Goal: Task Accomplishment & Management: Manage account settings

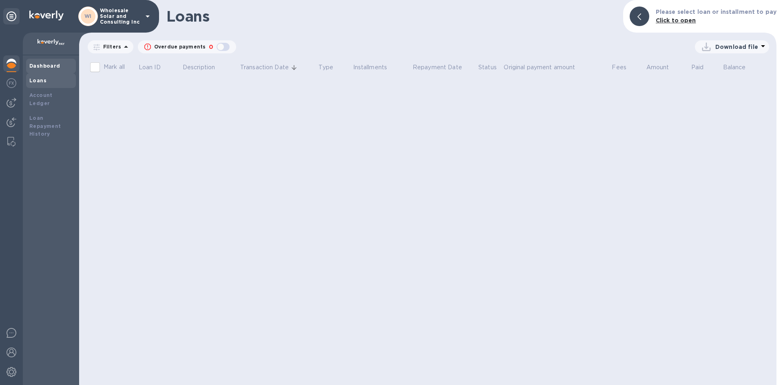
click at [69, 69] on div "Dashboard" at bounding box center [50, 66] width 43 height 8
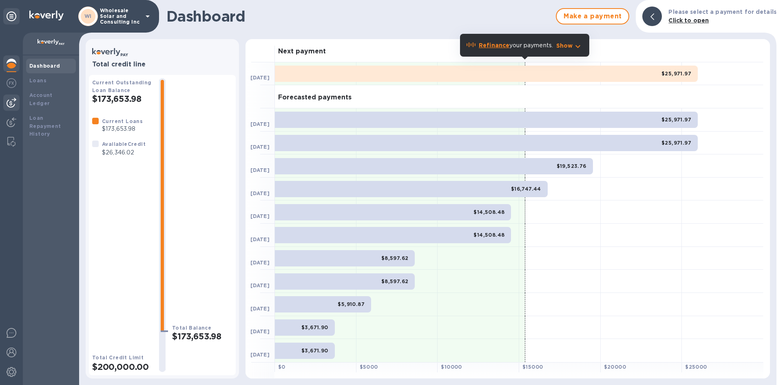
click at [9, 97] on div at bounding box center [11, 103] width 16 height 16
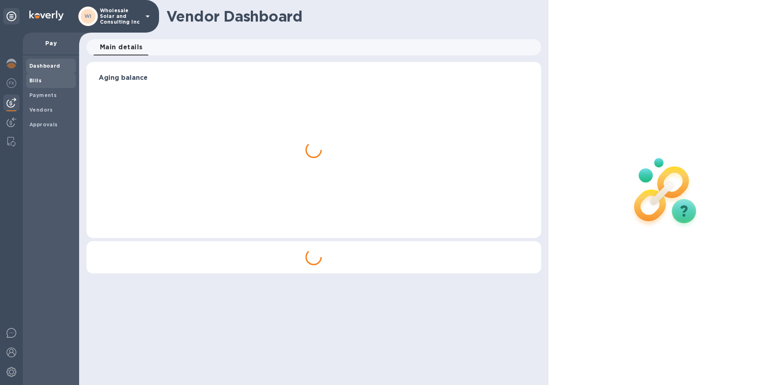
click at [36, 81] on b "Bills" at bounding box center [35, 80] width 12 height 6
click at [40, 82] on b "Bills" at bounding box center [35, 80] width 12 height 6
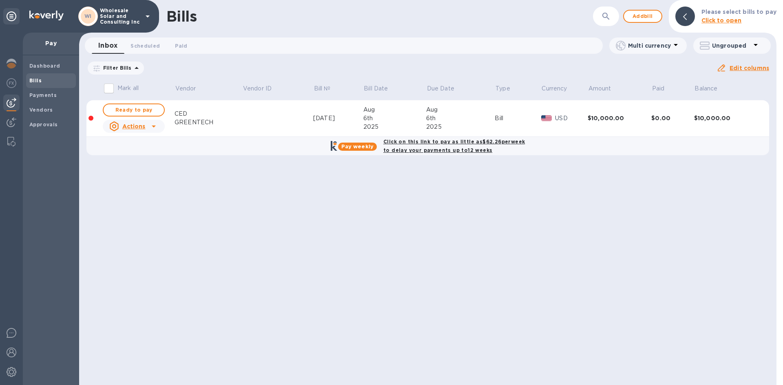
click at [371, 144] on b "Pay weekly" at bounding box center [357, 147] width 32 height 6
checkbox input "true"
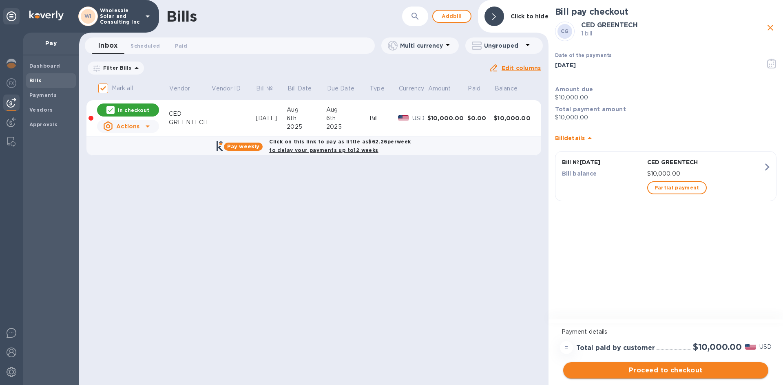
click at [694, 376] on button "Proceed to checkout" at bounding box center [665, 371] width 205 height 16
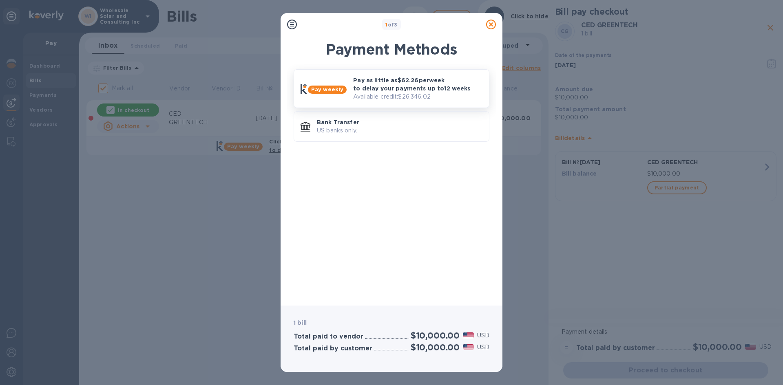
click at [386, 96] on p "Available credit: $26,346.02" at bounding box center [417, 97] width 129 height 9
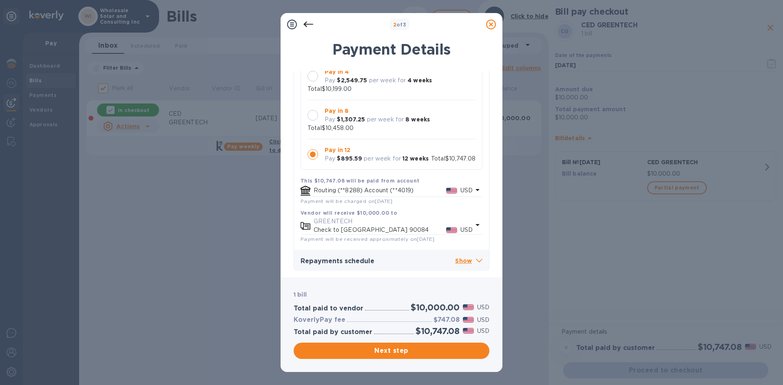
scroll to position [92, 0]
click at [315, 147] on div at bounding box center [313, 152] width 11 height 11
drag, startPoint x: 424, startPoint y: 349, endPoint x: 415, endPoint y: 247, distance: 102.8
click at [413, 249] on div "2 of 3 Payment Details CG CED GREENTECH 1 bill Pay weekly Check Select repaymen…" at bounding box center [392, 192] width 222 height 359
click at [428, 224] on p "Check to [GEOGRAPHIC_DATA] 90084" at bounding box center [380, 228] width 133 height 9
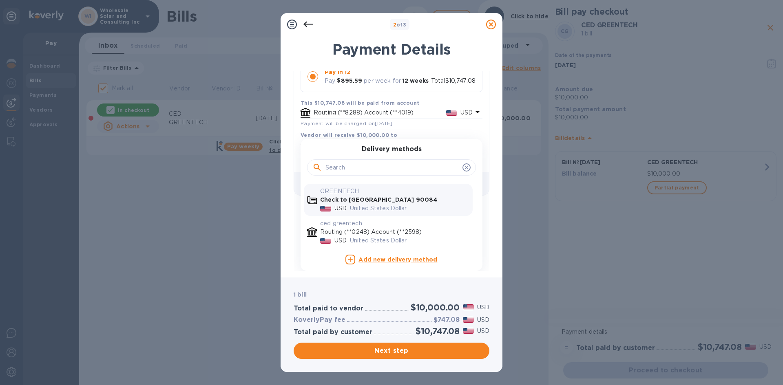
scroll to position [168, 0]
click at [368, 235] on div "United States Dollar" at bounding box center [409, 241] width 123 height 12
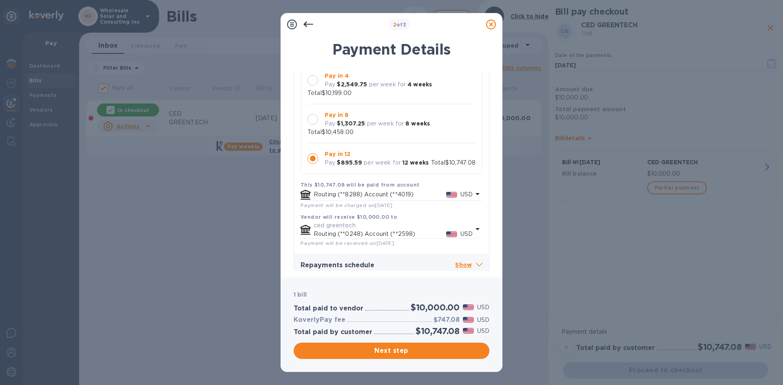
scroll to position [85, 0]
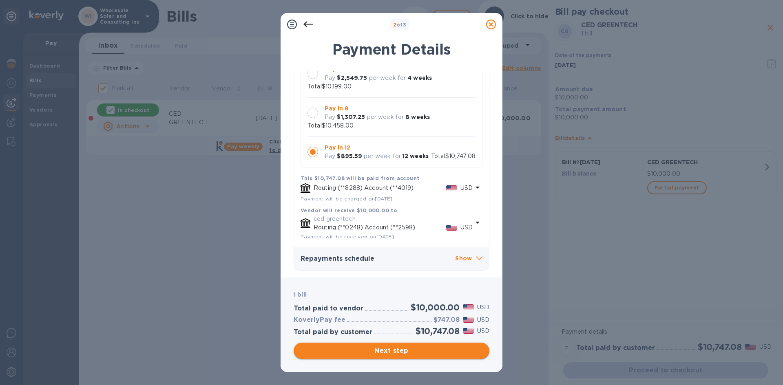
click at [419, 347] on span "Next step" at bounding box center [391, 351] width 183 height 10
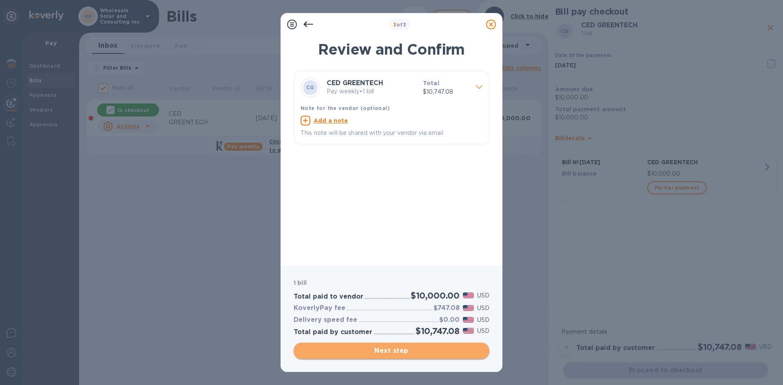
click at [409, 354] on span "Next step" at bounding box center [391, 351] width 183 height 10
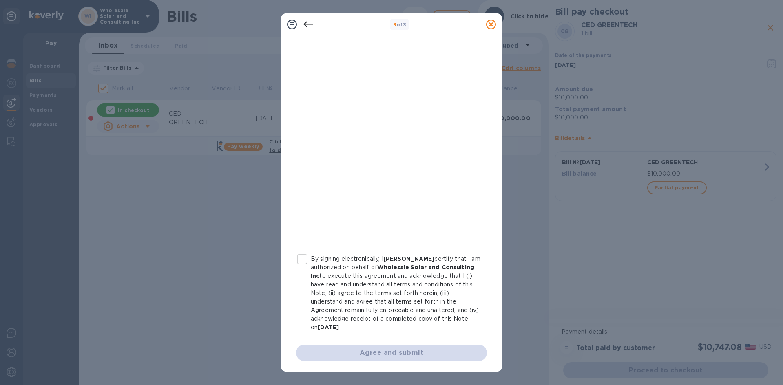
scroll to position [79, 0]
click at [307, 258] on input "By signing electronically, I [PERSON_NAME] certify that I am authorized on beha…" at bounding box center [302, 258] width 17 height 17
checkbox input "true"
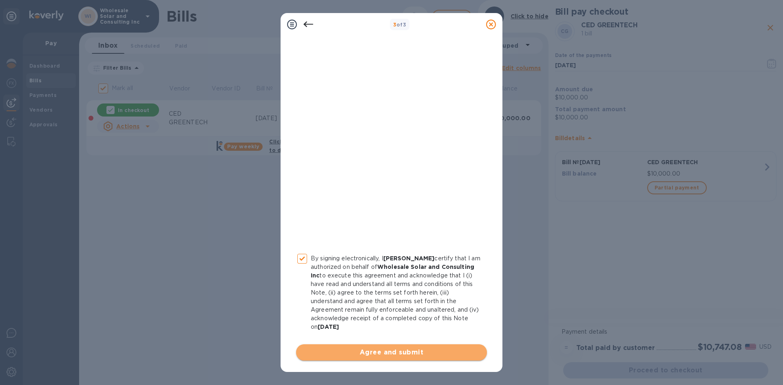
click at [392, 357] on span "Agree and submit" at bounding box center [392, 353] width 178 height 10
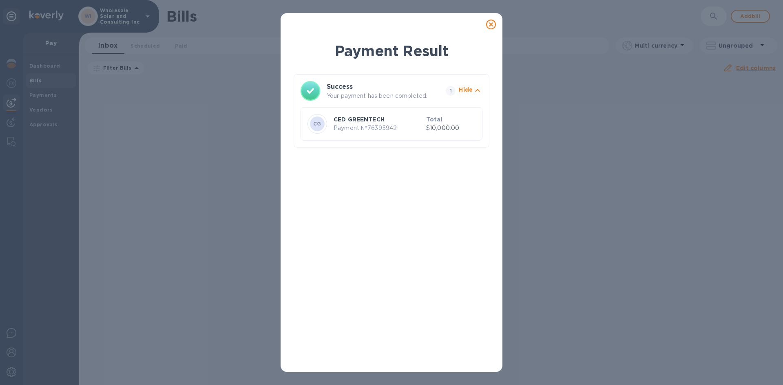
click at [489, 25] on icon at bounding box center [491, 25] width 10 height 10
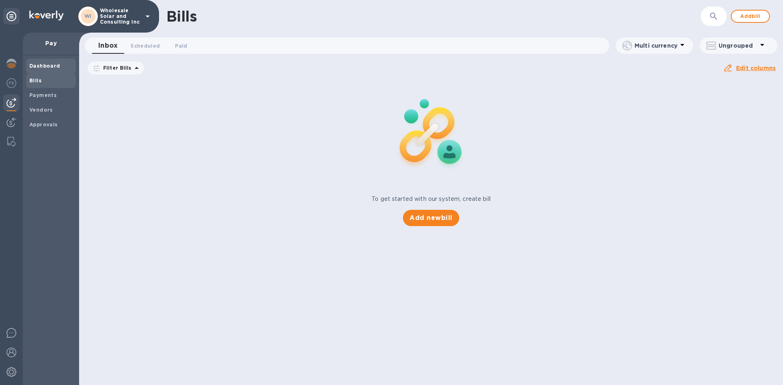
click at [53, 60] on div "Dashboard" at bounding box center [51, 66] width 50 height 15
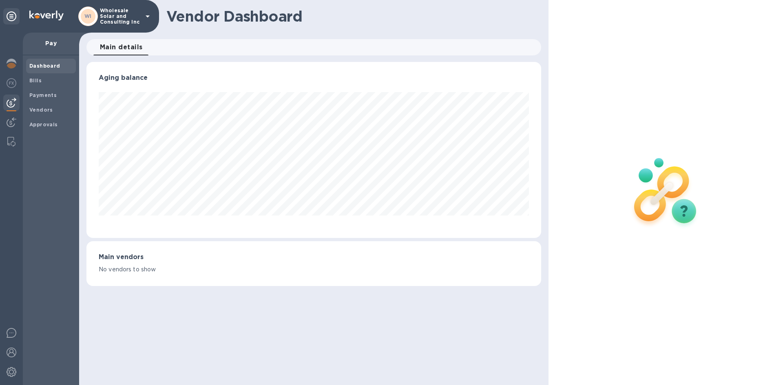
scroll to position [176, 454]
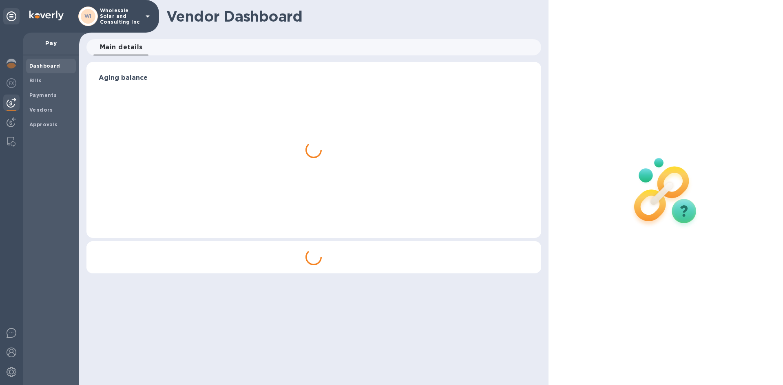
click at [56, 64] on b "Dashboard" at bounding box center [44, 66] width 31 height 6
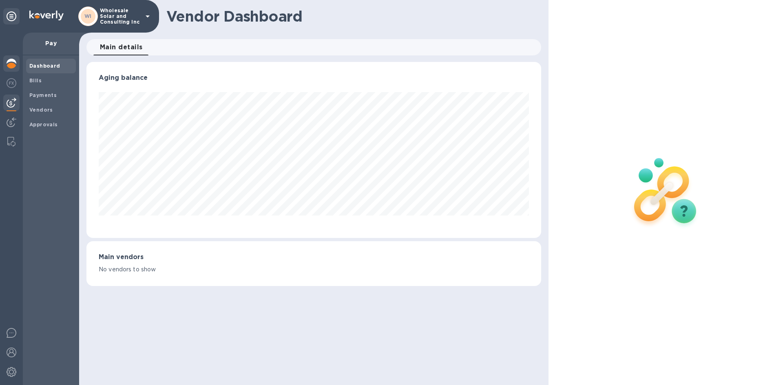
click at [15, 59] on img at bounding box center [12, 64] width 10 height 10
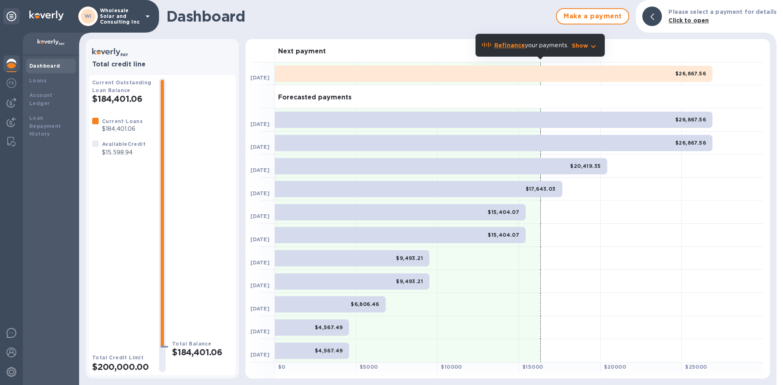
click at [516, 46] on b "Refinance" at bounding box center [509, 45] width 31 height 7
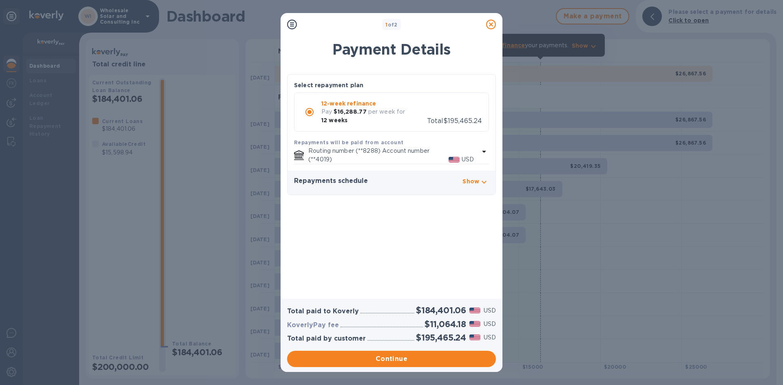
click at [489, 27] on icon at bounding box center [491, 25] width 10 height 10
